Goal: Task Accomplishment & Management: Use online tool/utility

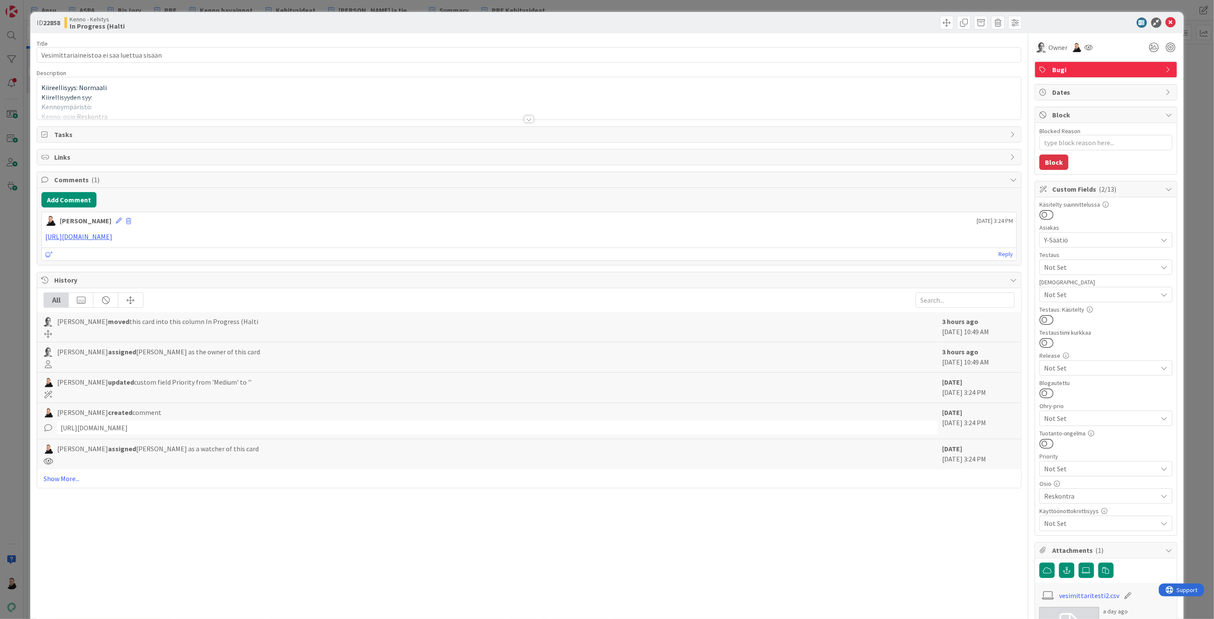
click at [528, 122] on div at bounding box center [528, 119] width 9 height 7
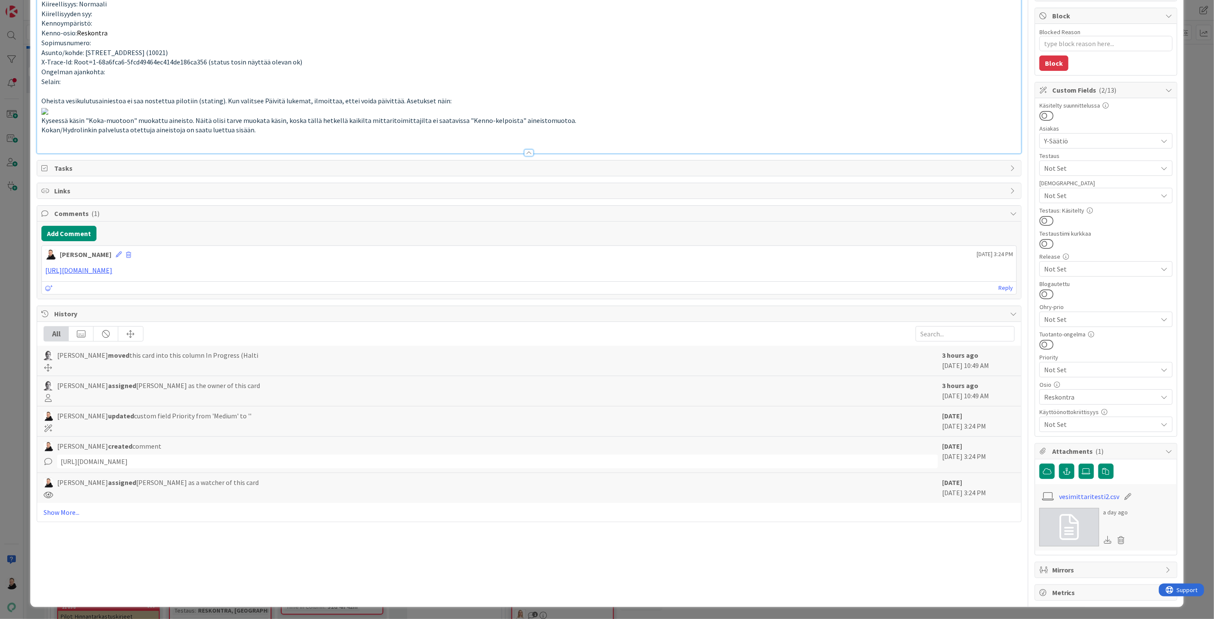
scroll to position [256, 0]
click at [1077, 492] on link "vesimittaritesti2.csv" at bounding box center [1089, 497] width 60 height 10
click at [1076, 492] on link "vesimittaritesti2.csv" at bounding box center [1089, 497] width 60 height 10
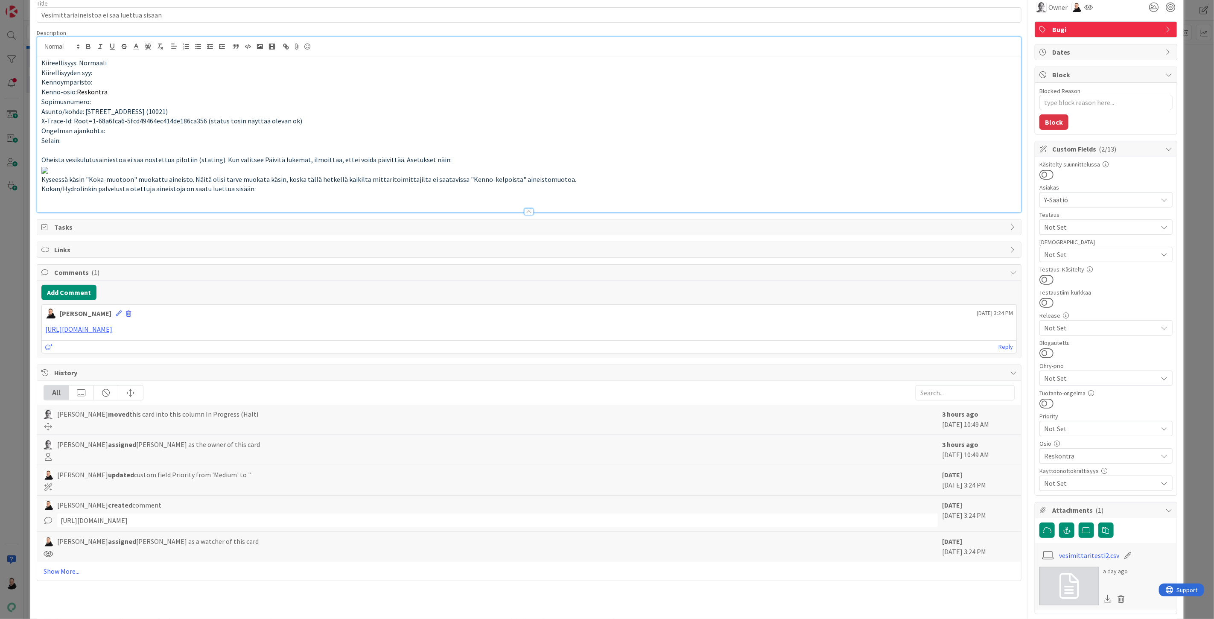
scroll to position [95, 0]
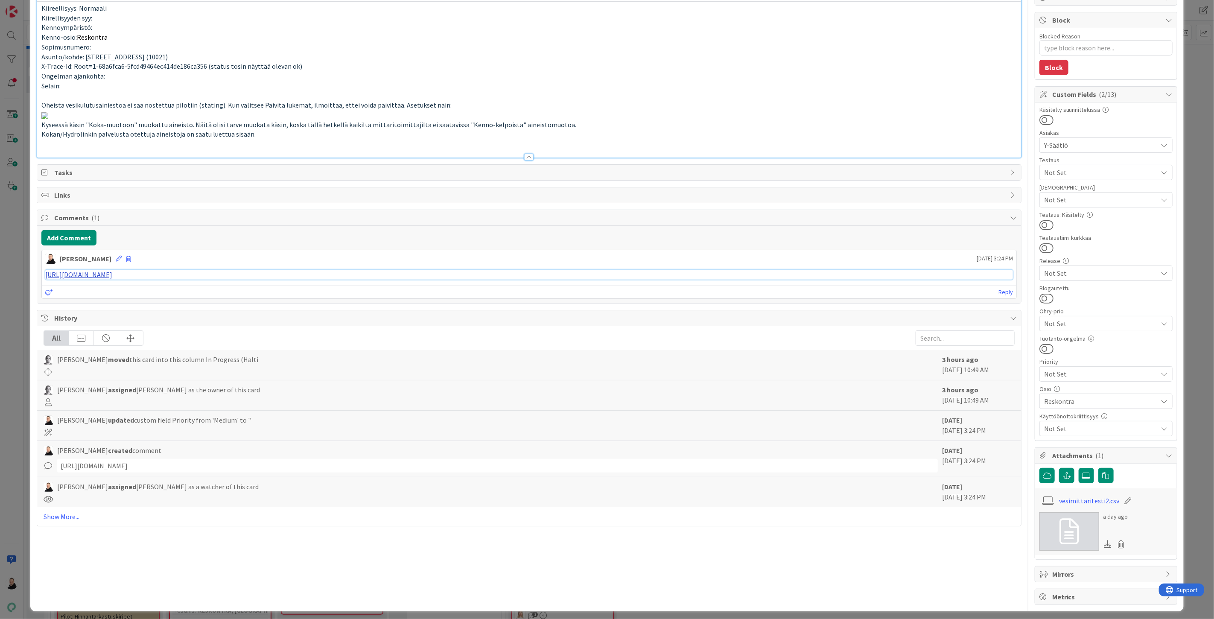
click at [79, 279] on link "https://pandia-help.freshdesk.com/a/tickets/131353" at bounding box center [78, 274] width 67 height 9
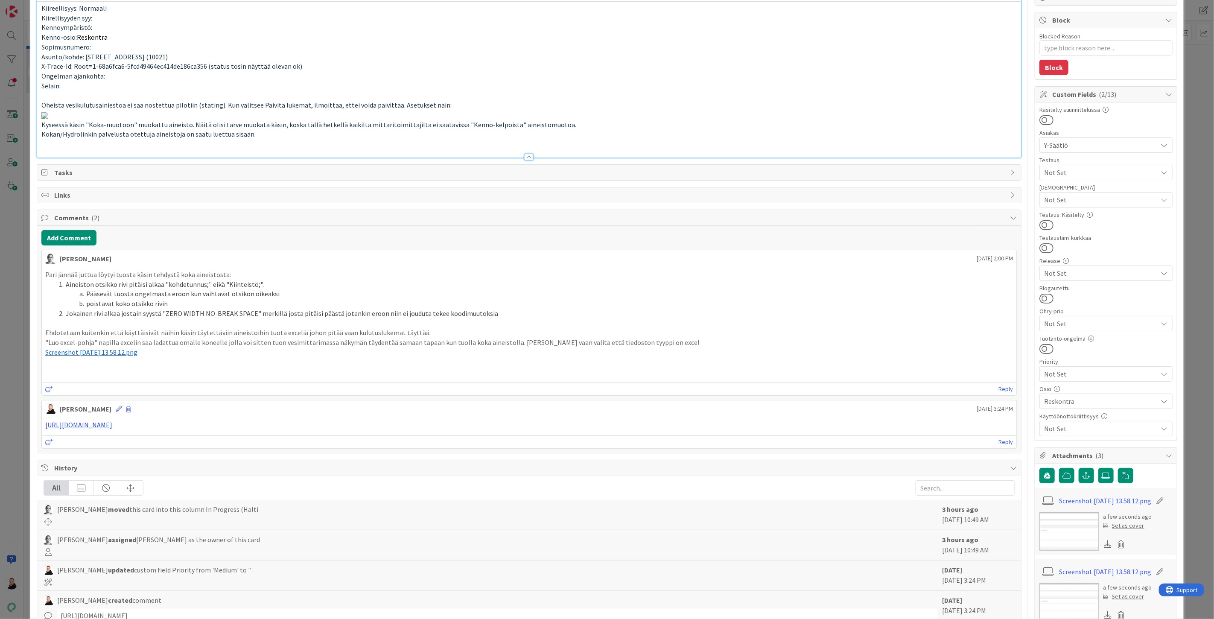
type textarea "x"
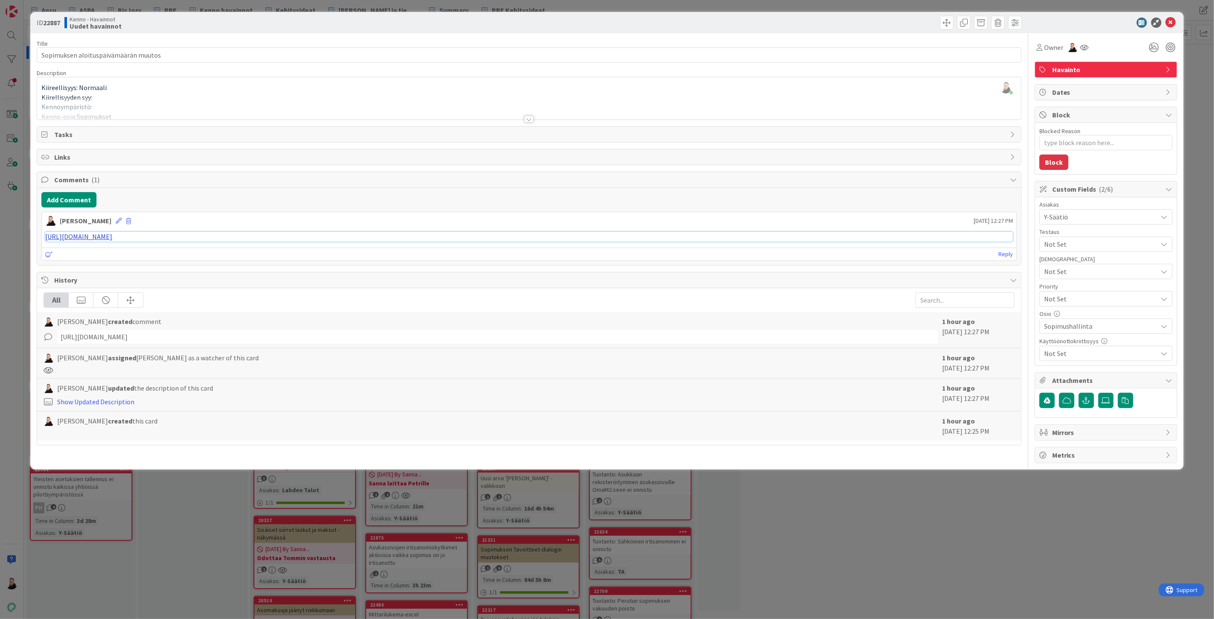
click at [112, 237] on link "[URL][DOMAIN_NAME]" at bounding box center [78, 236] width 67 height 9
type textarea "x"
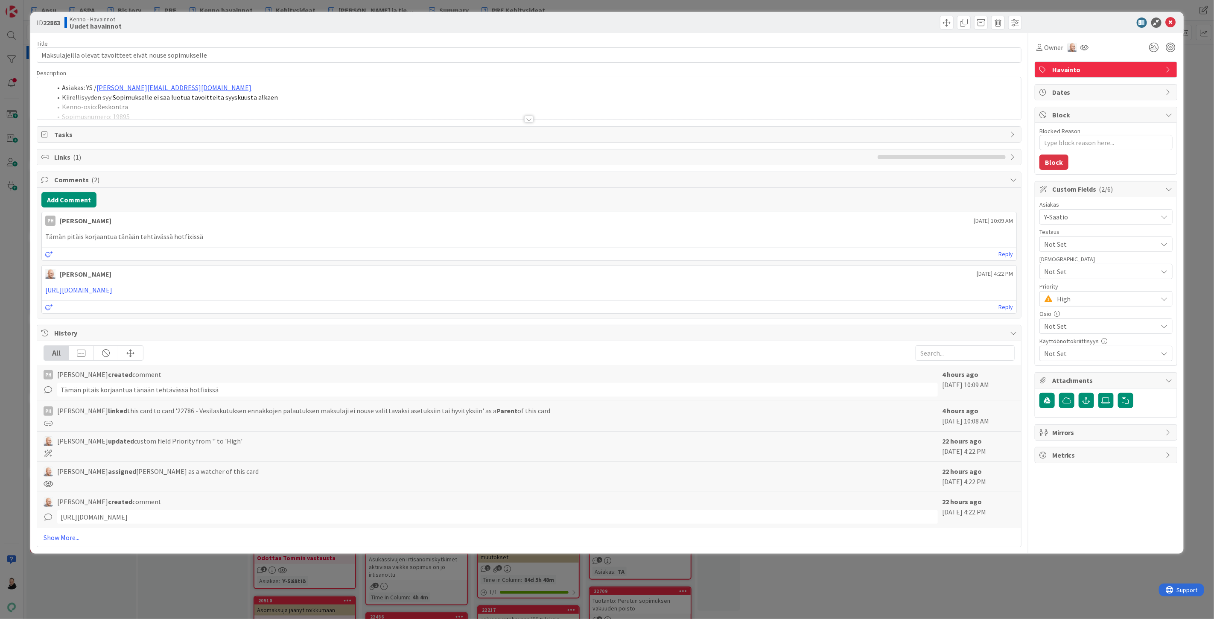
type textarea "x"
click at [530, 124] on div "Title 58 / 128 Maksulajeilla olevat tavoitteet eivät nouse sopimukselle Descrip…" at bounding box center [529, 290] width 985 height 514
click at [532, 120] on div at bounding box center [528, 119] width 9 height 7
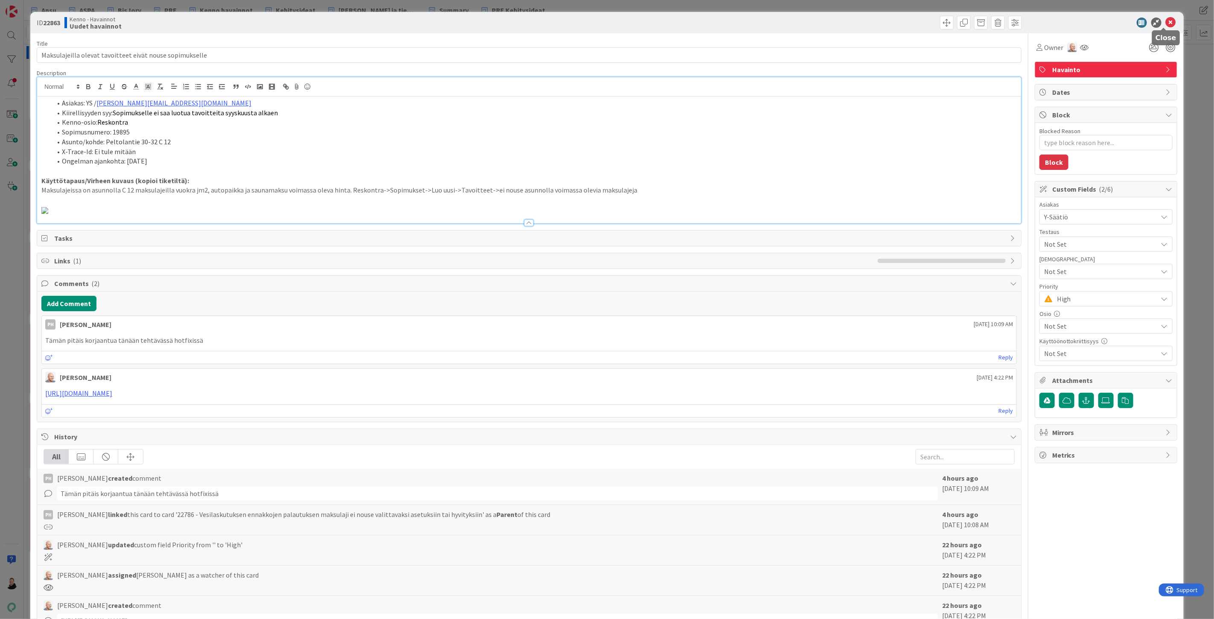
click at [1166, 19] on icon at bounding box center [1171, 23] width 10 height 10
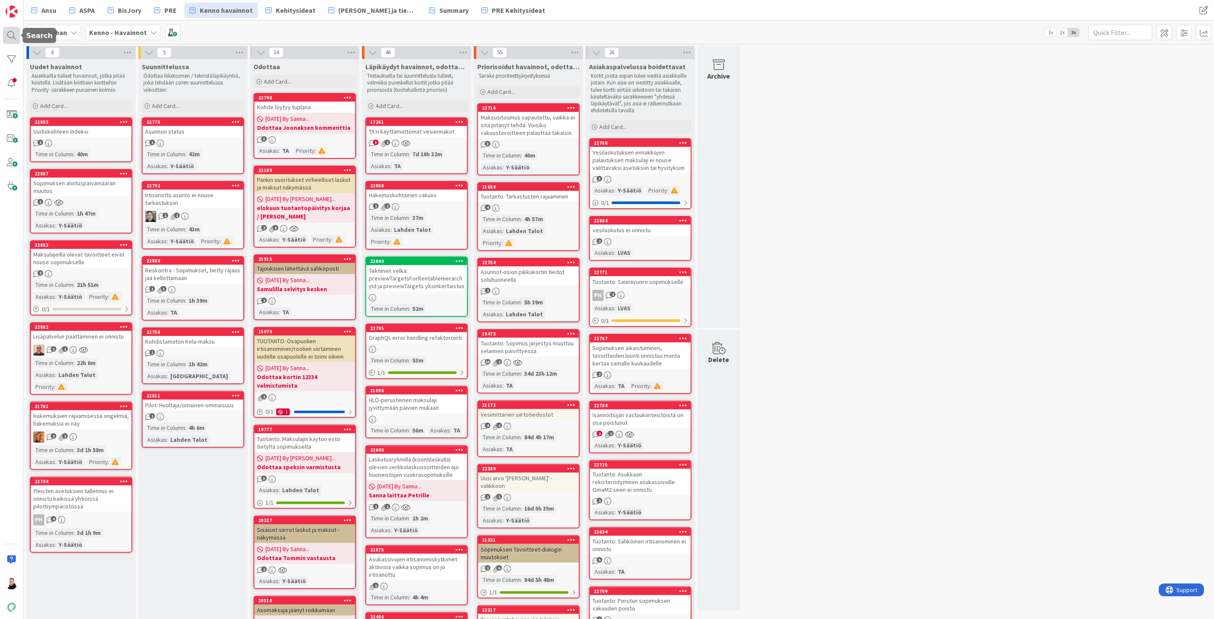
click at [10, 33] on div at bounding box center [11, 35] width 17 height 17
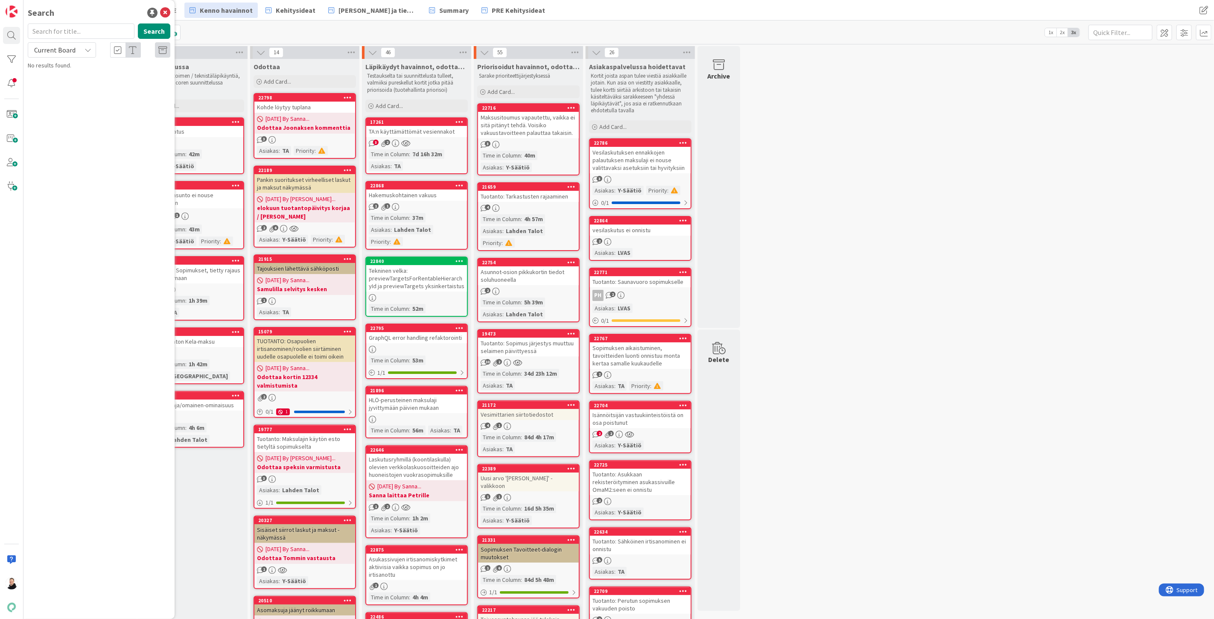
click at [76, 33] on input "text" at bounding box center [81, 30] width 107 height 15
type input "22786"
click at [83, 52] on div "Current Board" at bounding box center [62, 49] width 68 height 15
click at [65, 81] on span "All Boards" at bounding box center [76, 85] width 89 height 13
click at [87, 74] on span "Vesilaskutuksen ennakkojen palautuksen maksulaji ei nouse valittavaksi asetuksi…" at bounding box center [102, 84] width 125 height 26
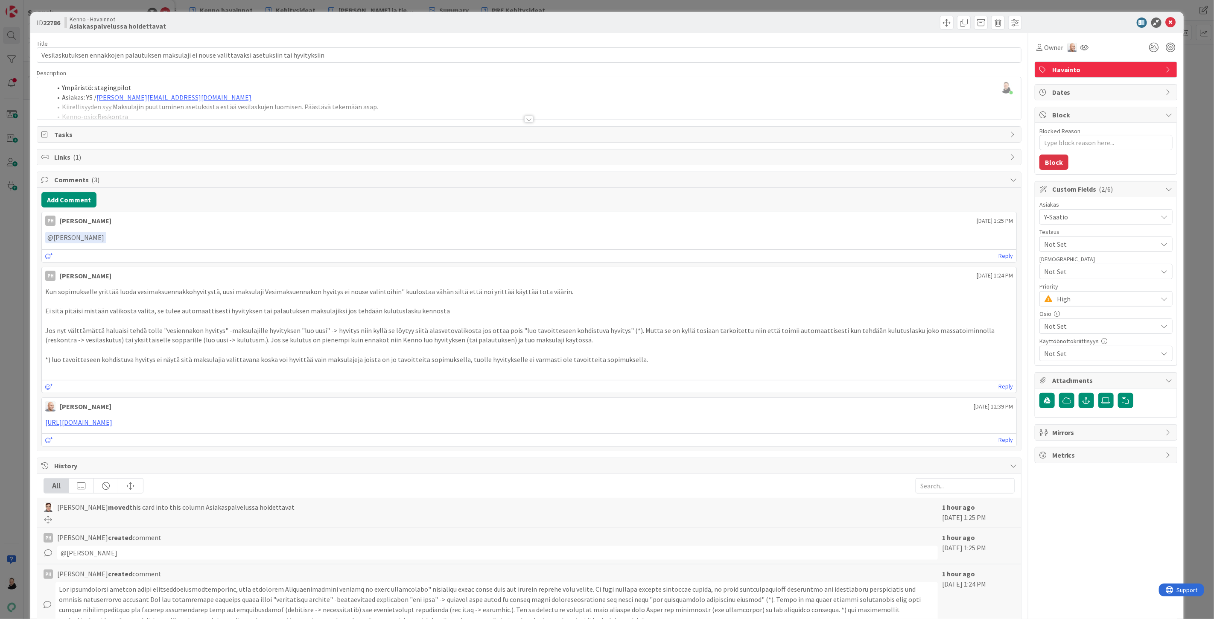
type textarea "x"
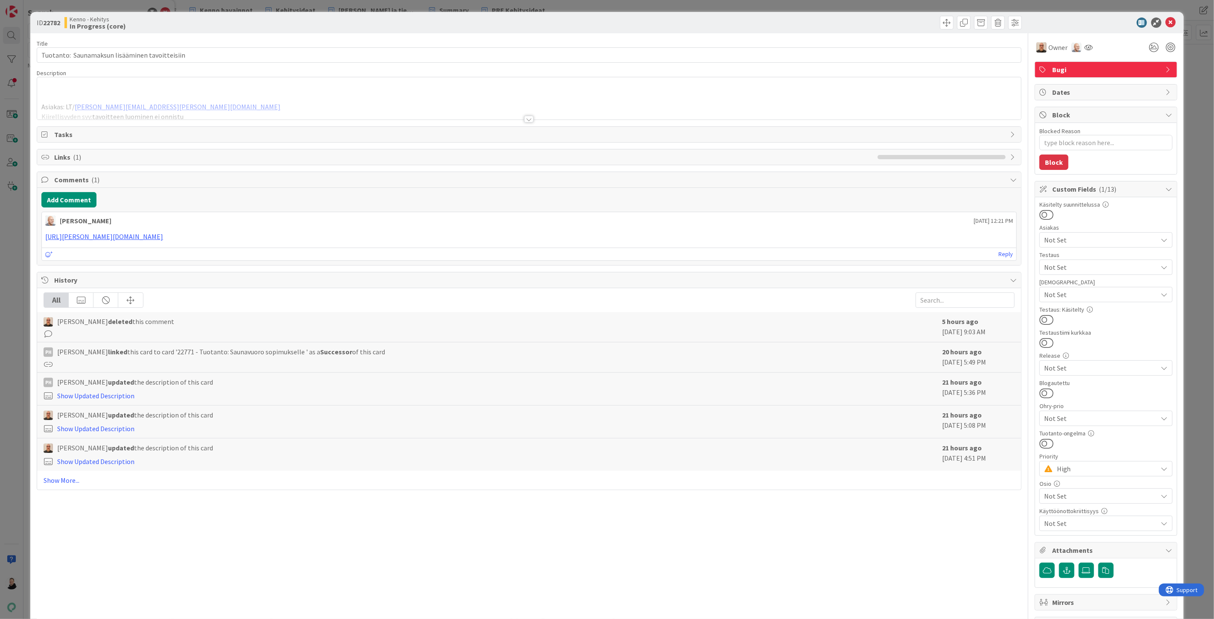
type textarea "x"
click at [1166, 22] on icon at bounding box center [1171, 23] width 10 height 10
